Goal: Navigation & Orientation: Understand site structure

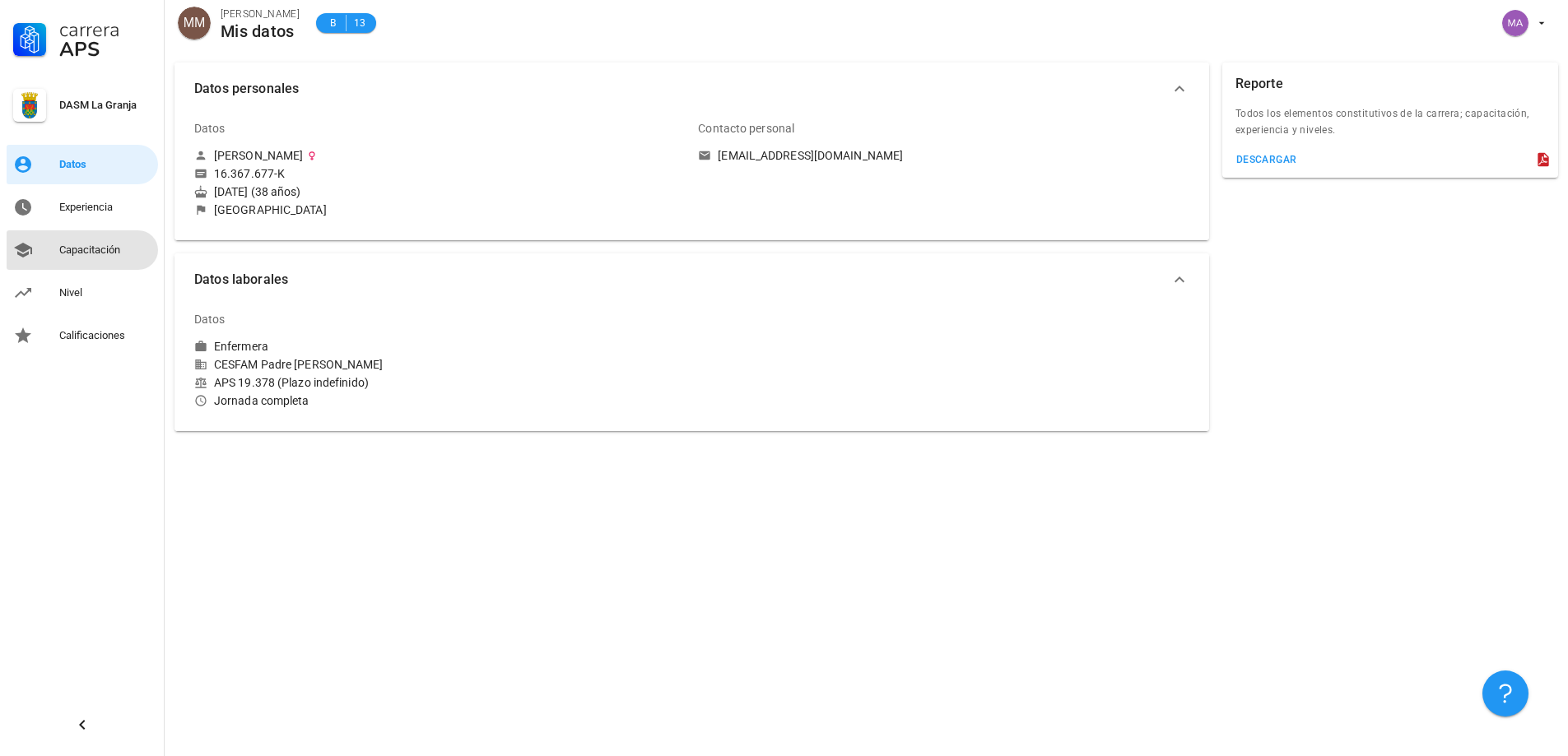
click at [108, 245] on div "Capacitación" at bounding box center [106, 250] width 93 height 13
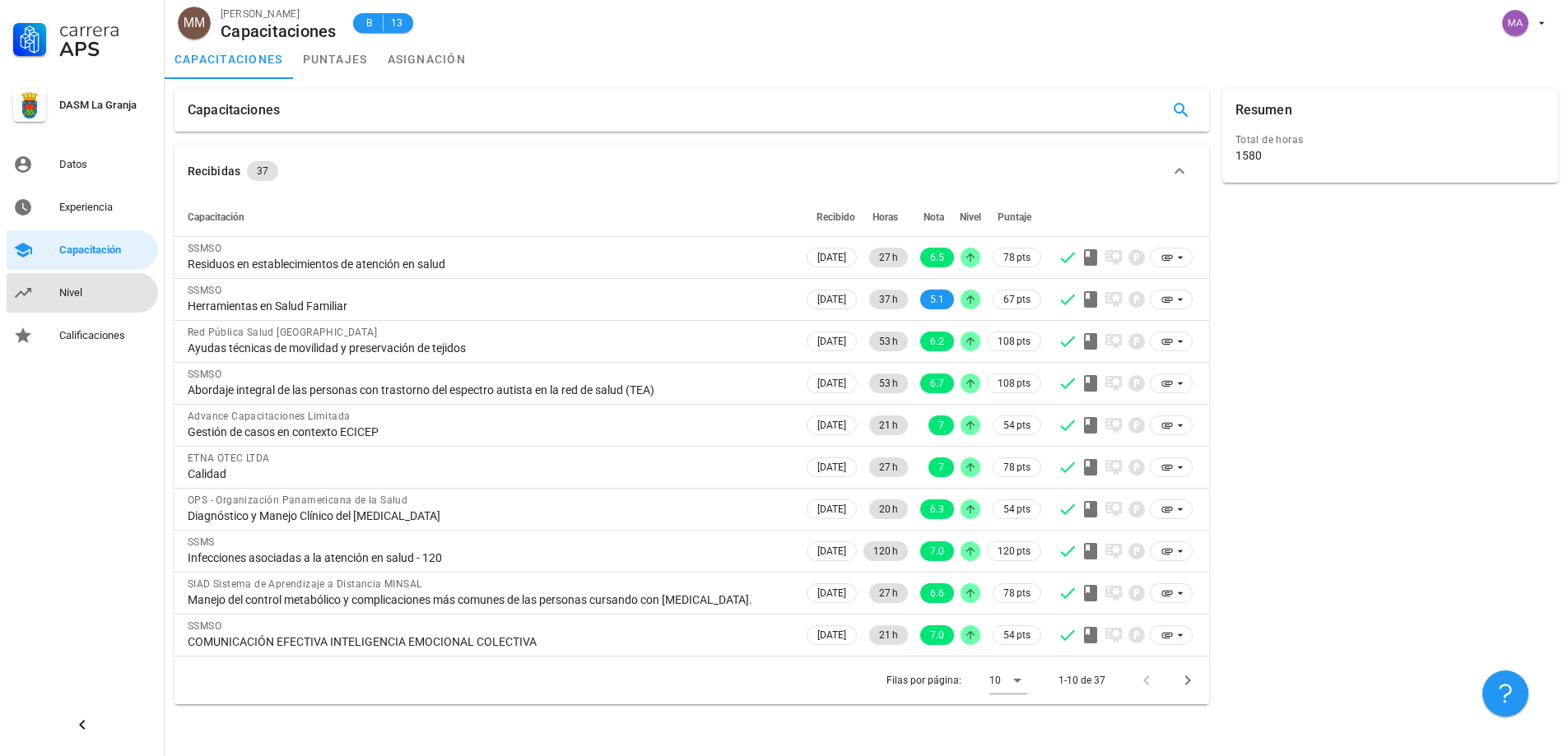
click at [81, 287] on div "Nivel" at bounding box center [106, 293] width 93 height 13
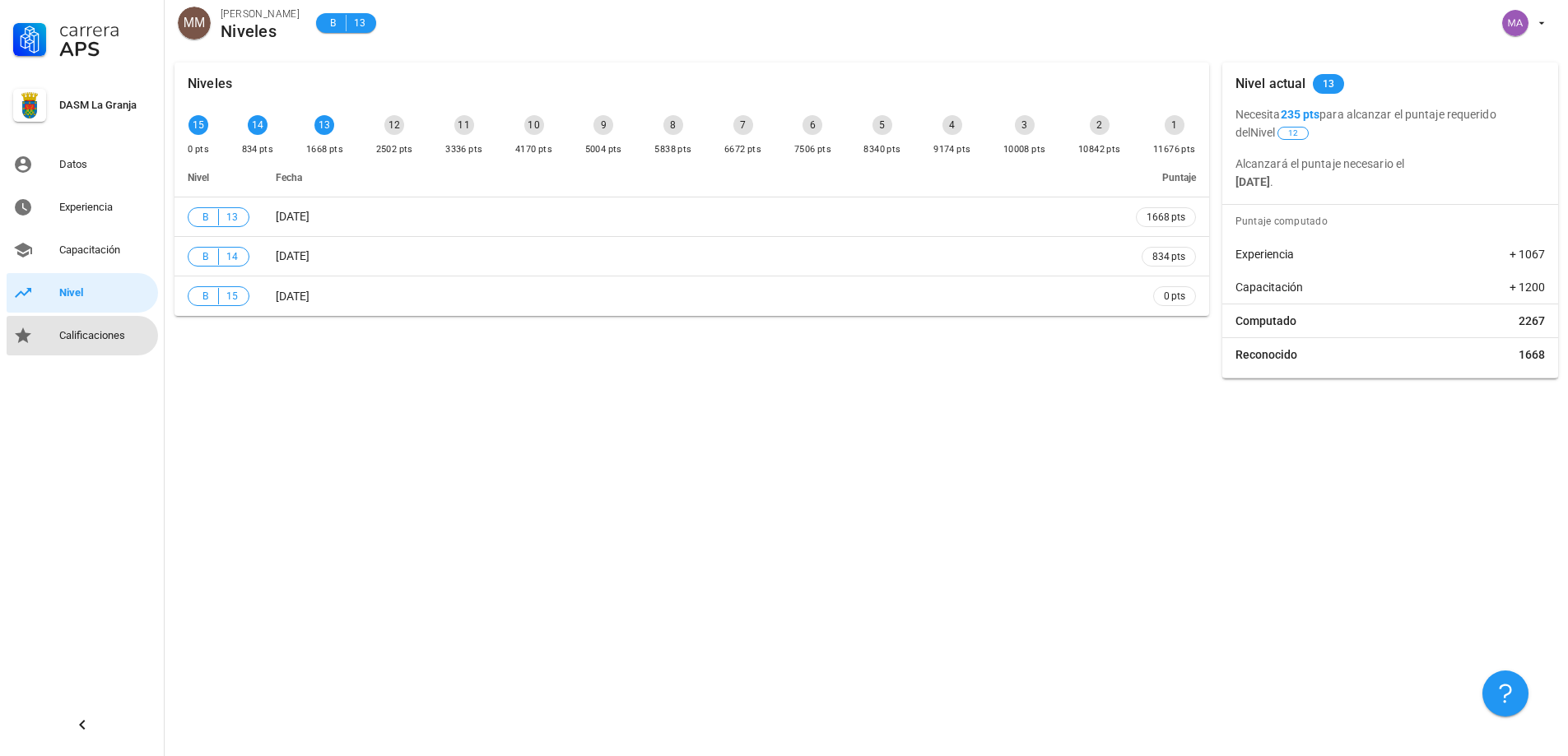
click at [104, 333] on div "Calificaciones" at bounding box center [106, 335] width 93 height 13
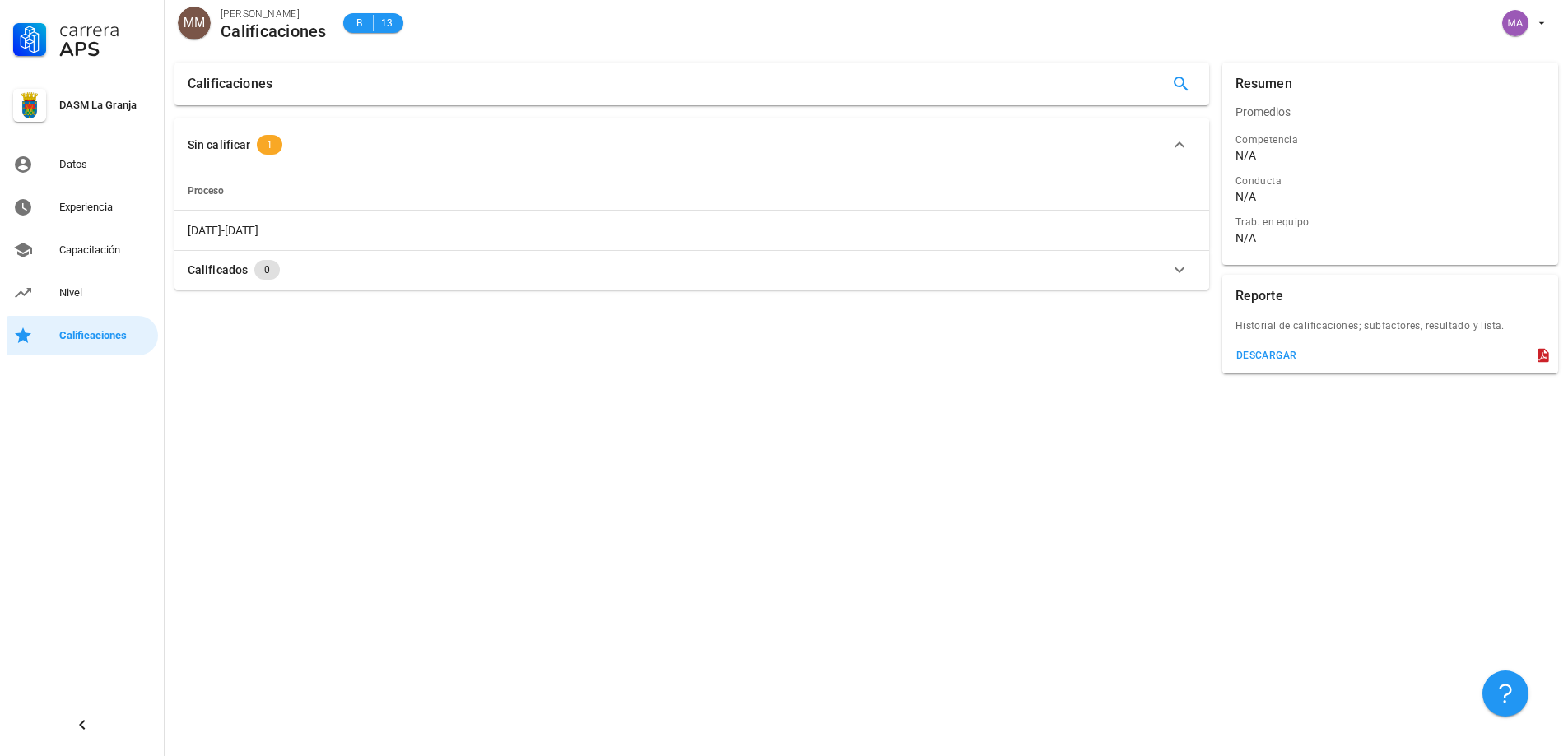
click at [1169, 274] on icon "button" at bounding box center [1179, 269] width 20 height 20
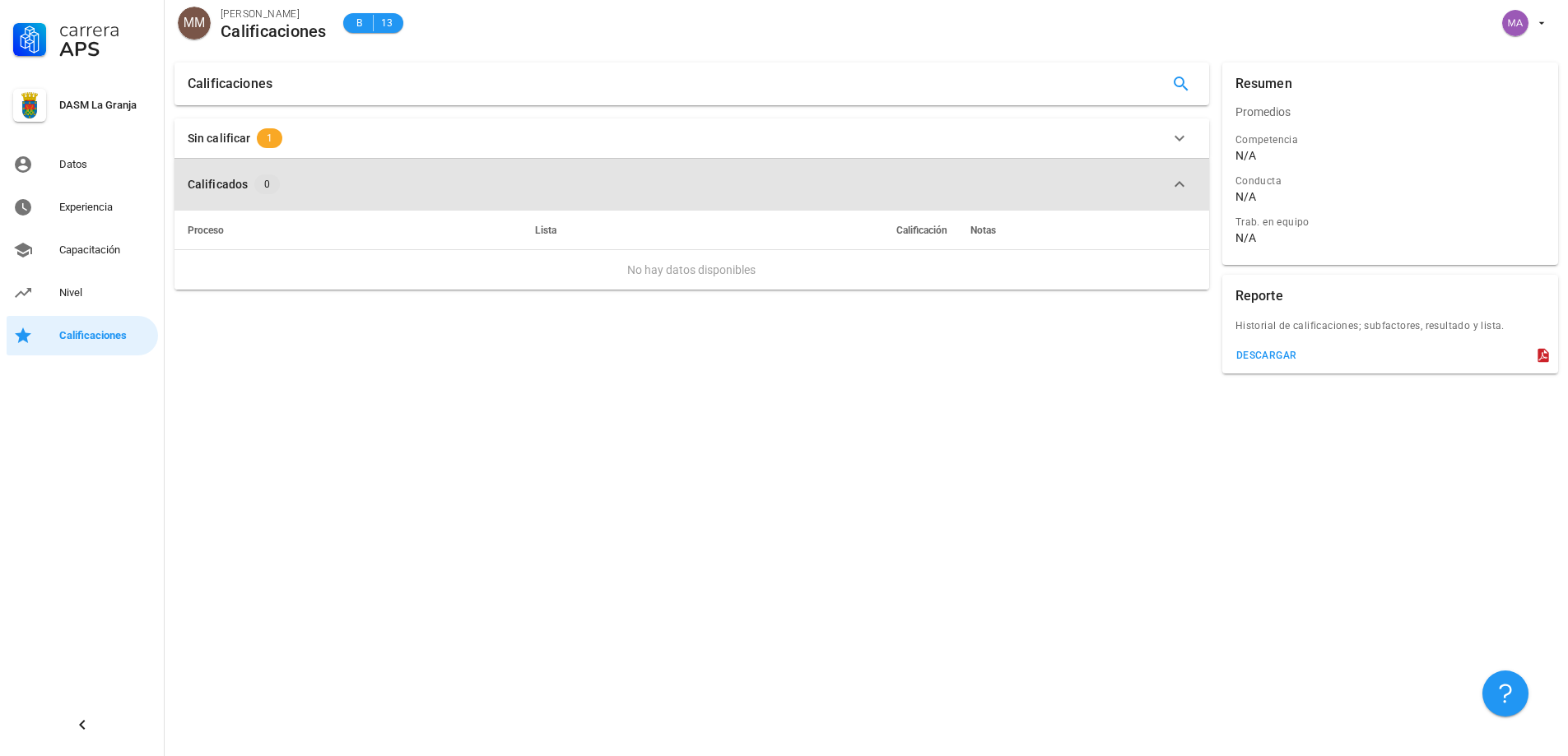
click at [1176, 182] on icon "button" at bounding box center [1179, 184] width 20 height 20
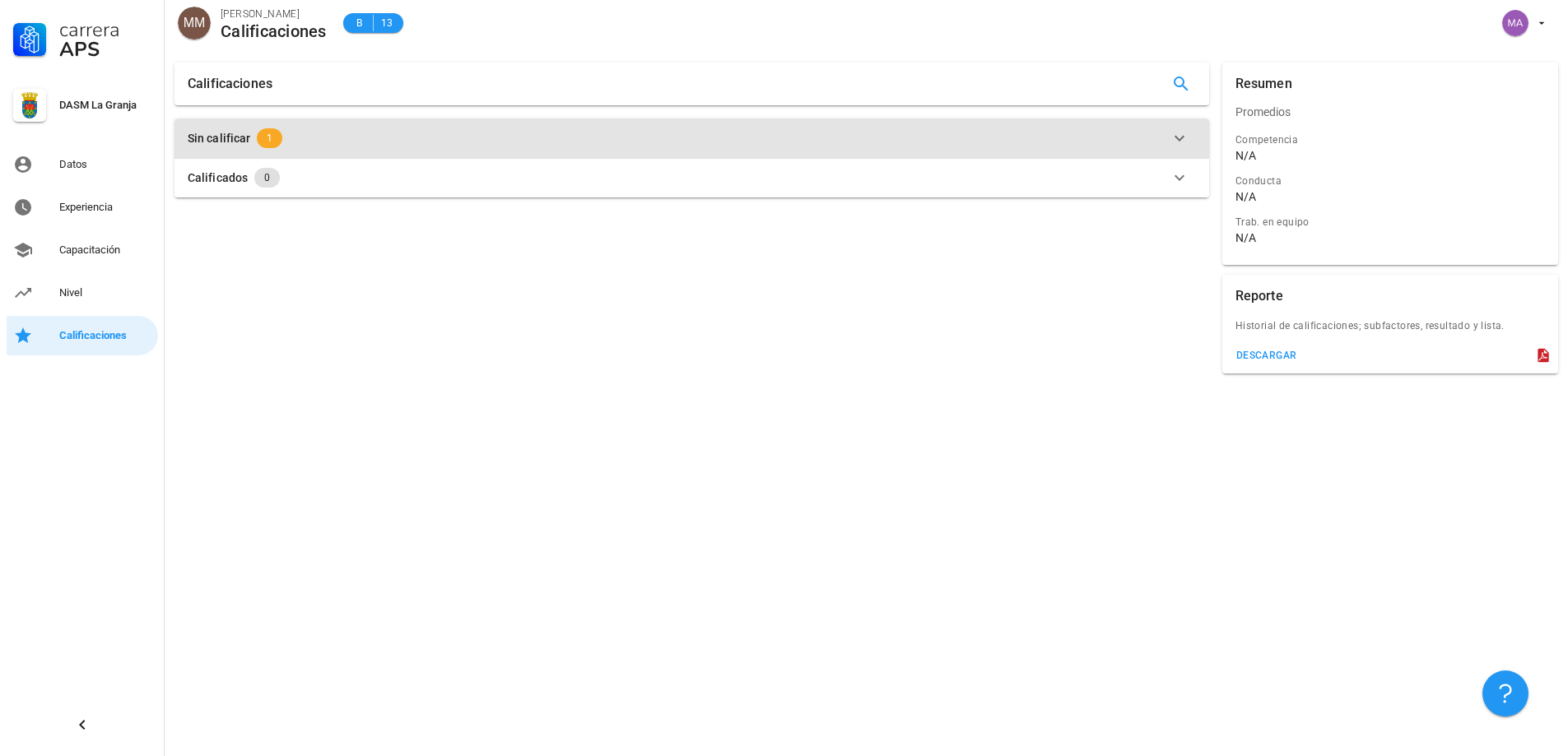
click at [318, 128] on div "Sin calificar 1" at bounding box center [682, 138] width 989 height 20
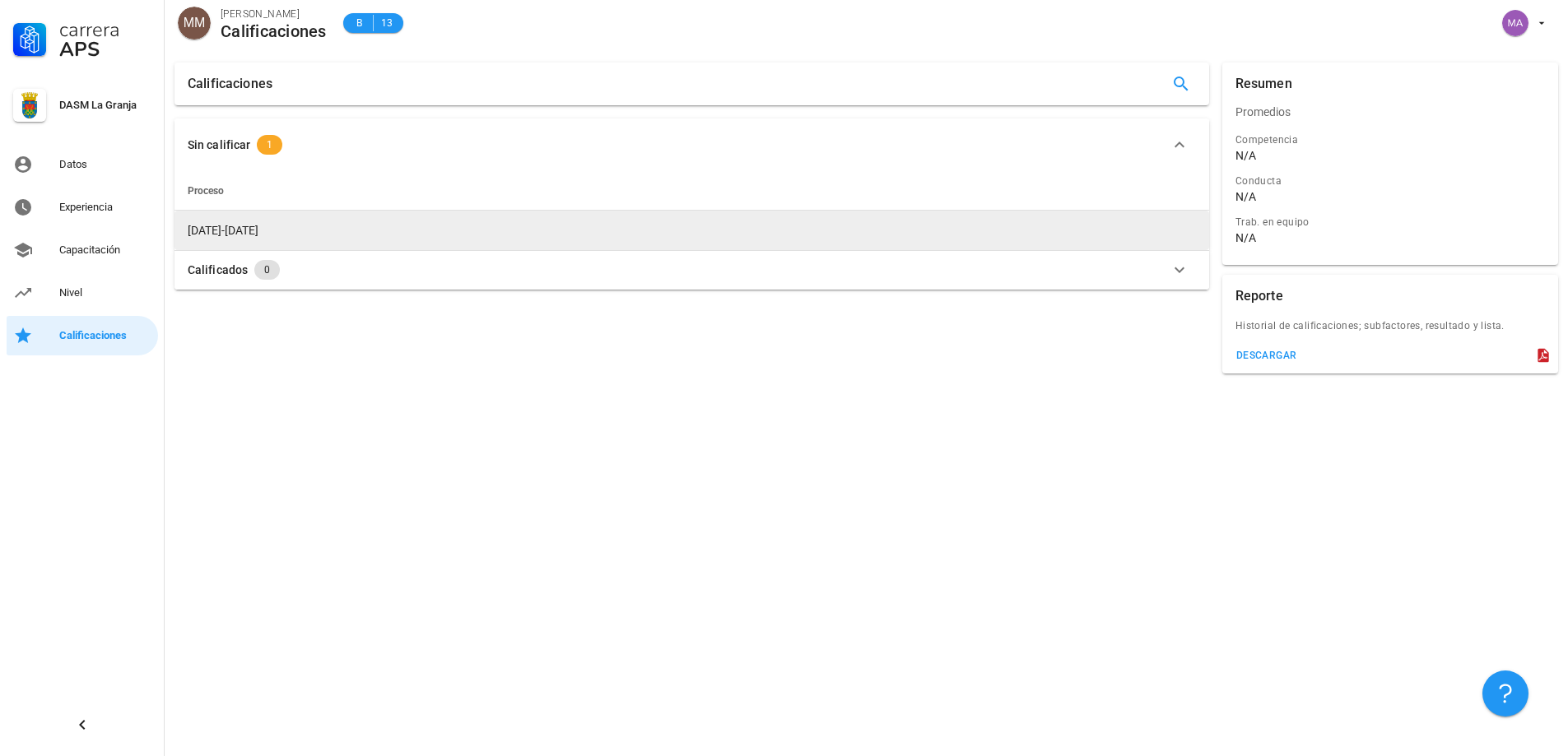
click at [274, 229] on td "[DATE]-[DATE]" at bounding box center [691, 230] width 1034 height 39
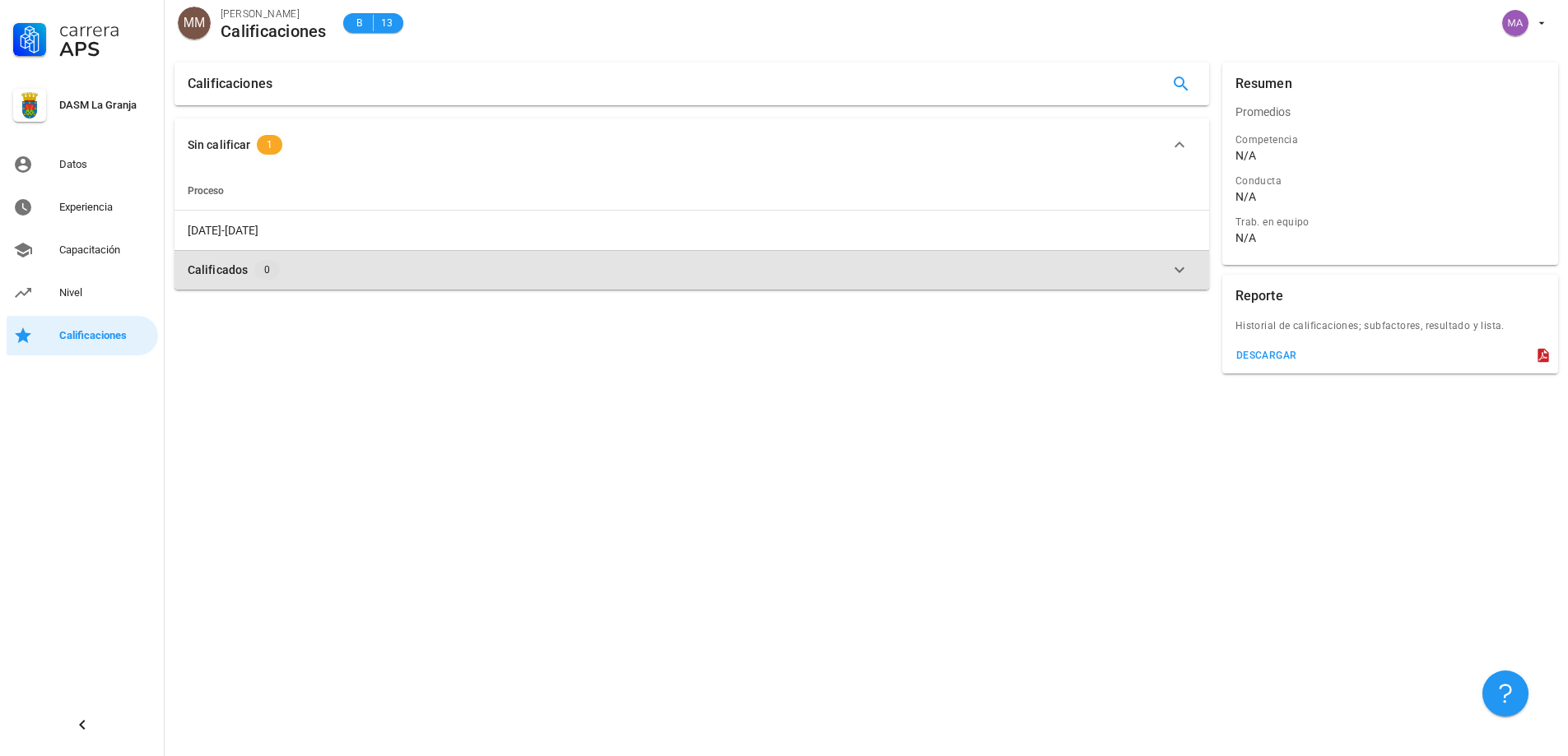
click at [238, 278] on div "Calificados 0" at bounding box center [682, 269] width 989 height 20
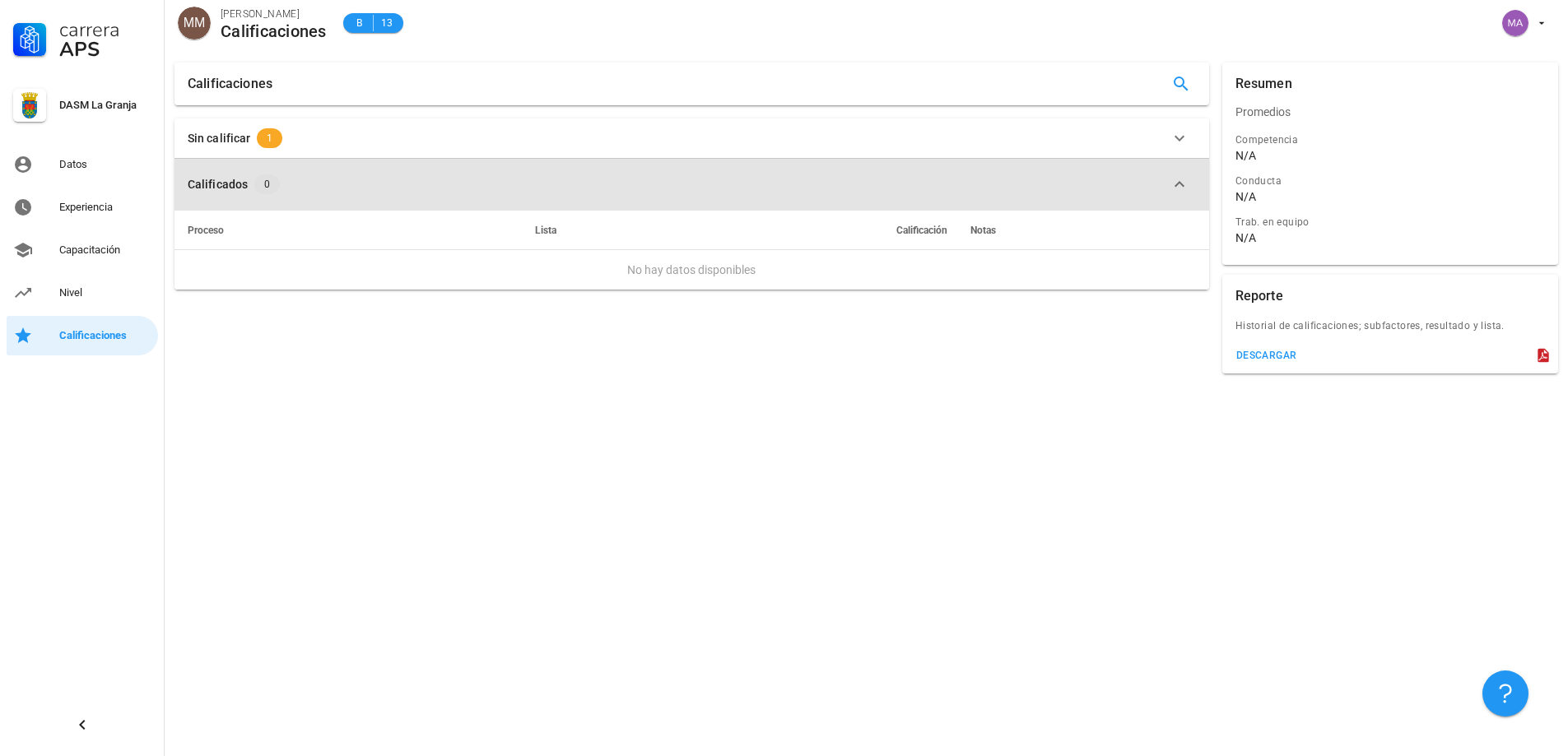
click at [222, 175] on div "Calificados" at bounding box center [218, 184] width 61 height 18
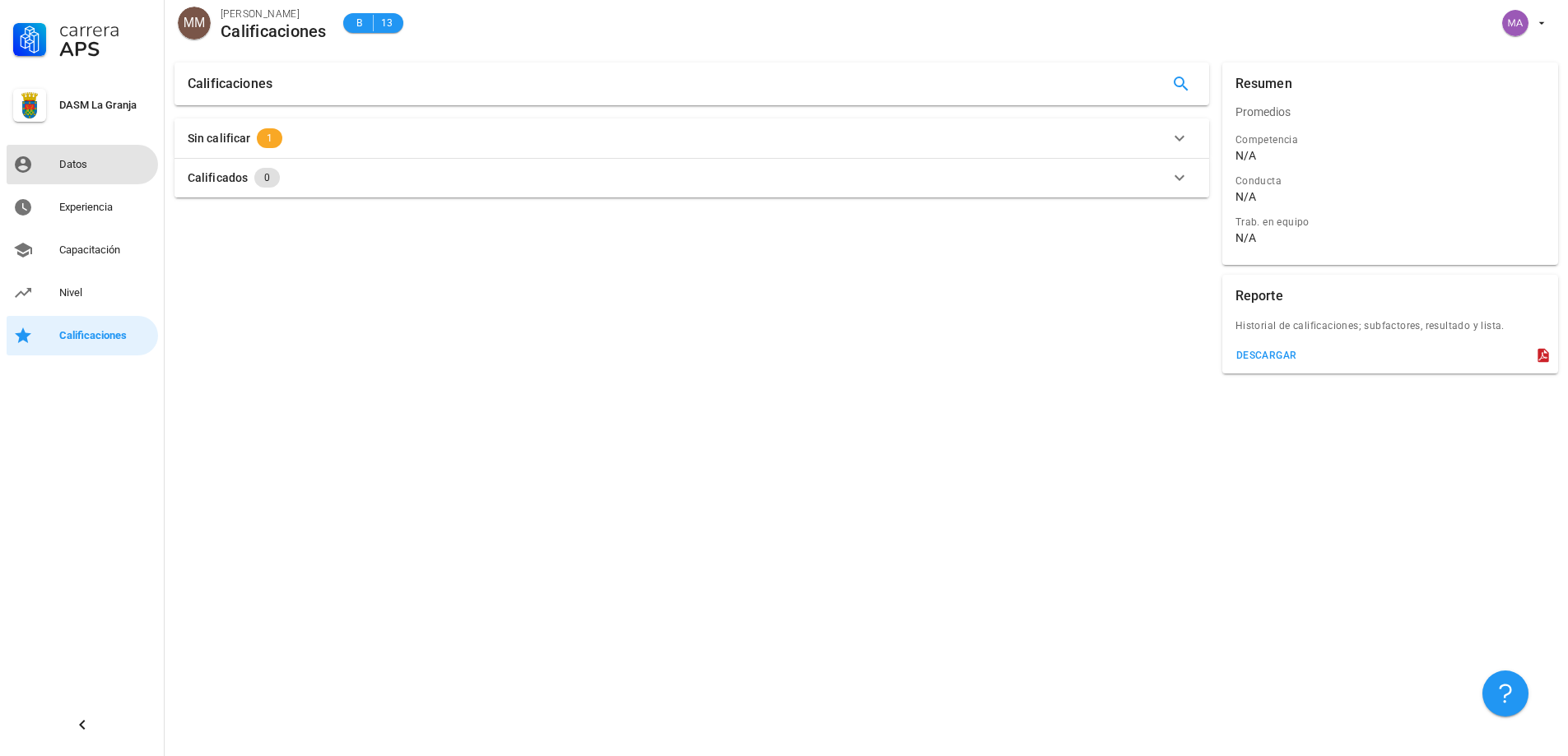
click at [73, 173] on div "Datos" at bounding box center [106, 165] width 93 height 27
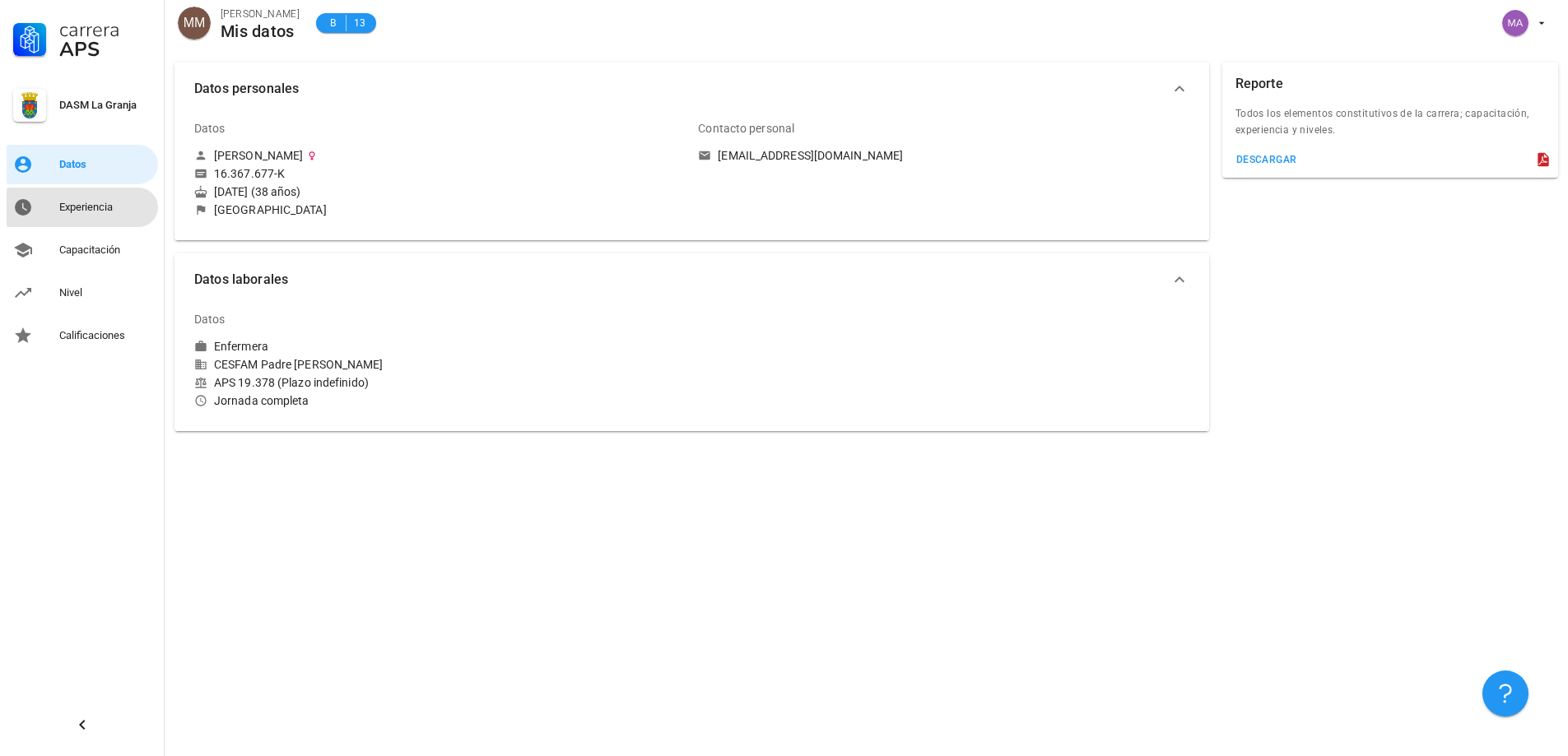
click at [99, 214] on div "Experiencia" at bounding box center [106, 207] width 93 height 27
